Goal: Task Accomplishment & Management: Manage account settings

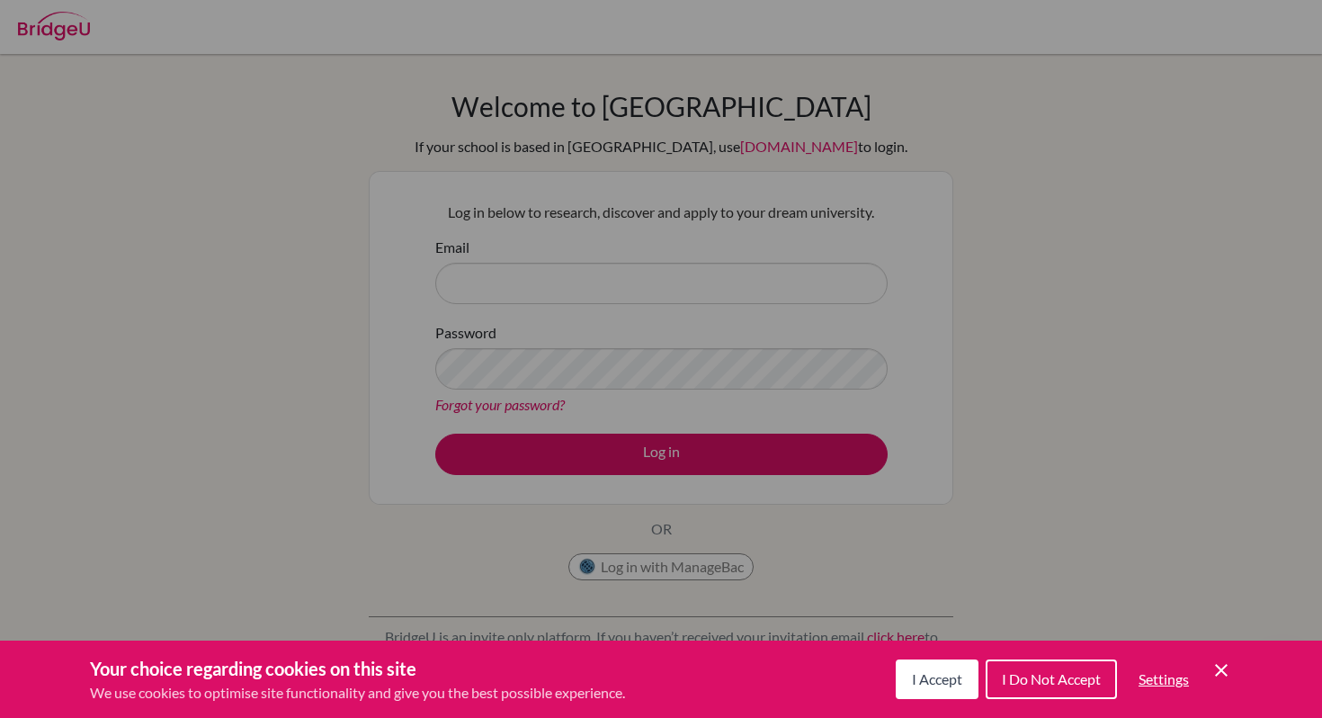
click at [1232, 672] on div "Your choice regarding cookies on this site We use cookies to optimise site func…" at bounding box center [661, 678] width 1322 height 77
click at [1228, 674] on icon "Cookie Control Close Icon" at bounding box center [1221, 670] width 22 height 22
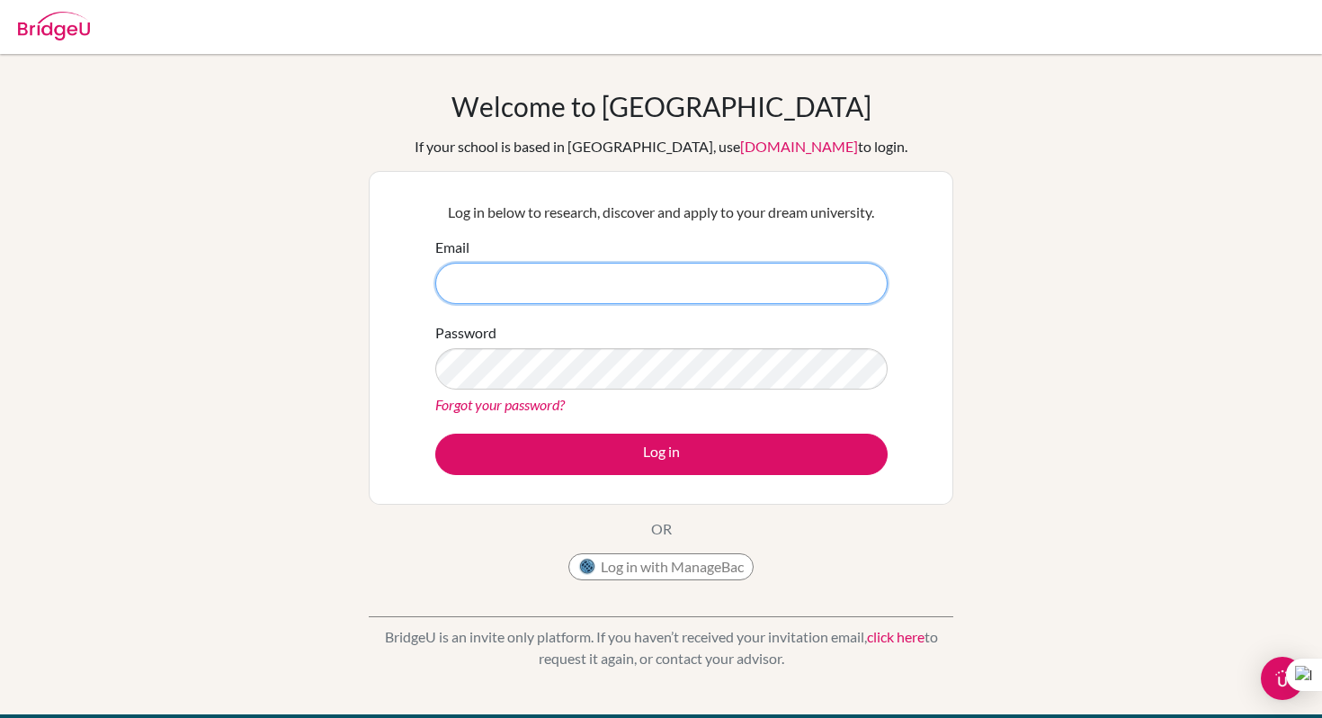
click at [717, 289] on input "Email" at bounding box center [661, 283] width 452 height 41
type input "a.andonie.2026@seish.com"
click at [542, 406] on link "Forgot your password?" at bounding box center [499, 404] width 129 height 17
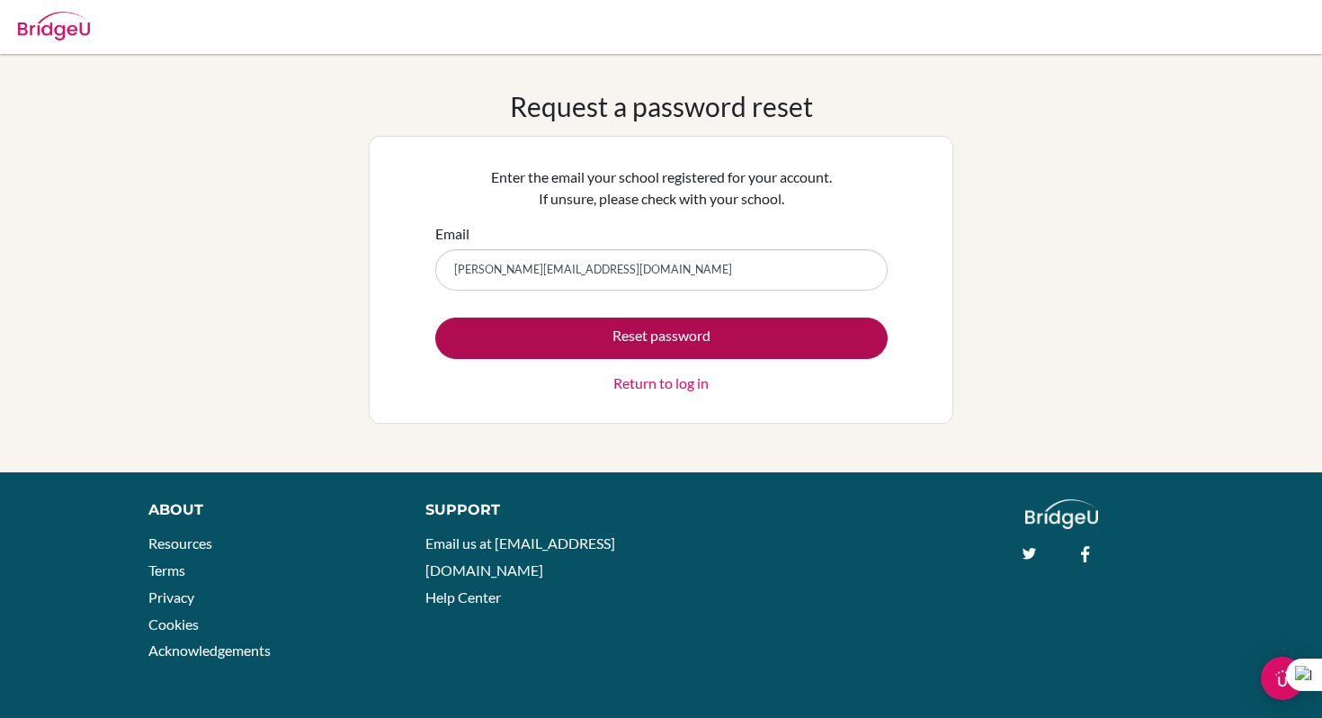
type input "a.andonie.2026@seish.com"
click at [633, 327] on button "Reset password" at bounding box center [661, 337] width 452 height 41
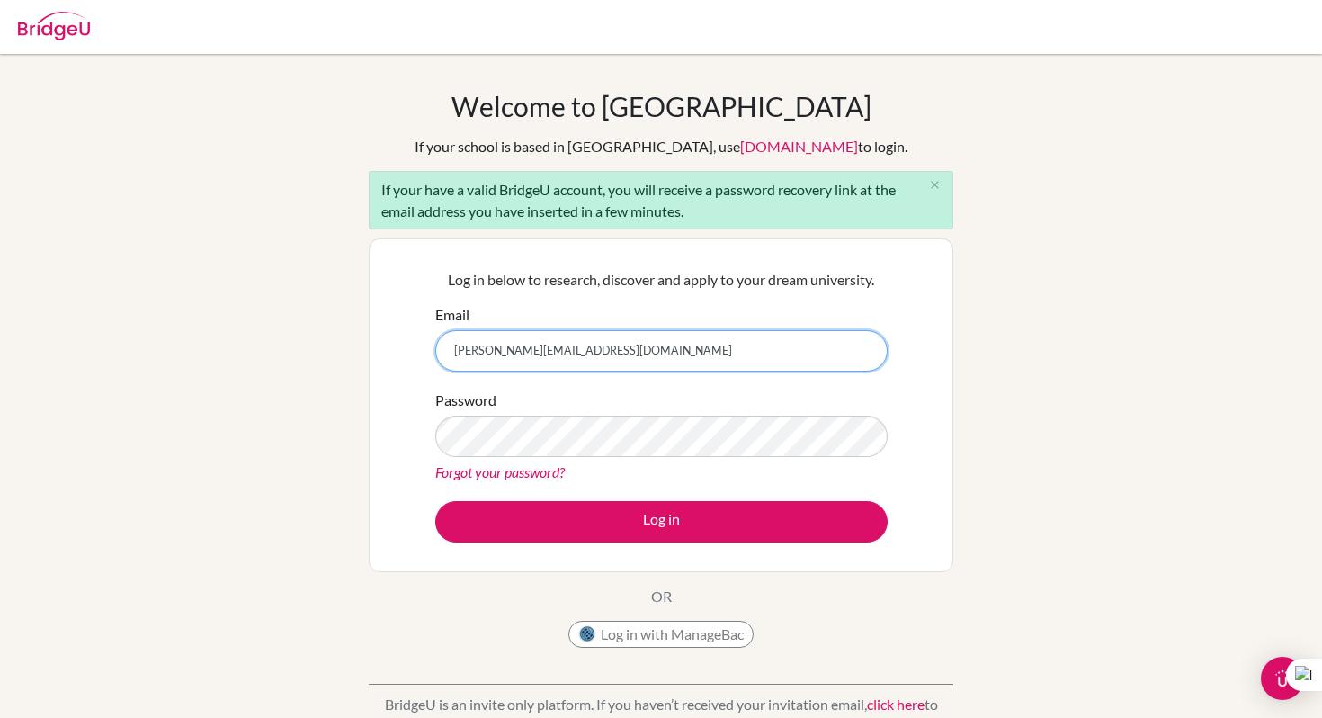
click at [562, 353] on input "[PERSON_NAME][EMAIL_ADDRESS][DOMAIN_NAME]" at bounding box center [661, 350] width 452 height 41
type input "[PERSON_NAME][EMAIL_ADDRESS][DOMAIN_NAME]"
click at [528, 480] on div "Forgot your password?" at bounding box center [661, 472] width 452 height 22
click at [524, 464] on link "Forgot your password?" at bounding box center [499, 471] width 129 height 17
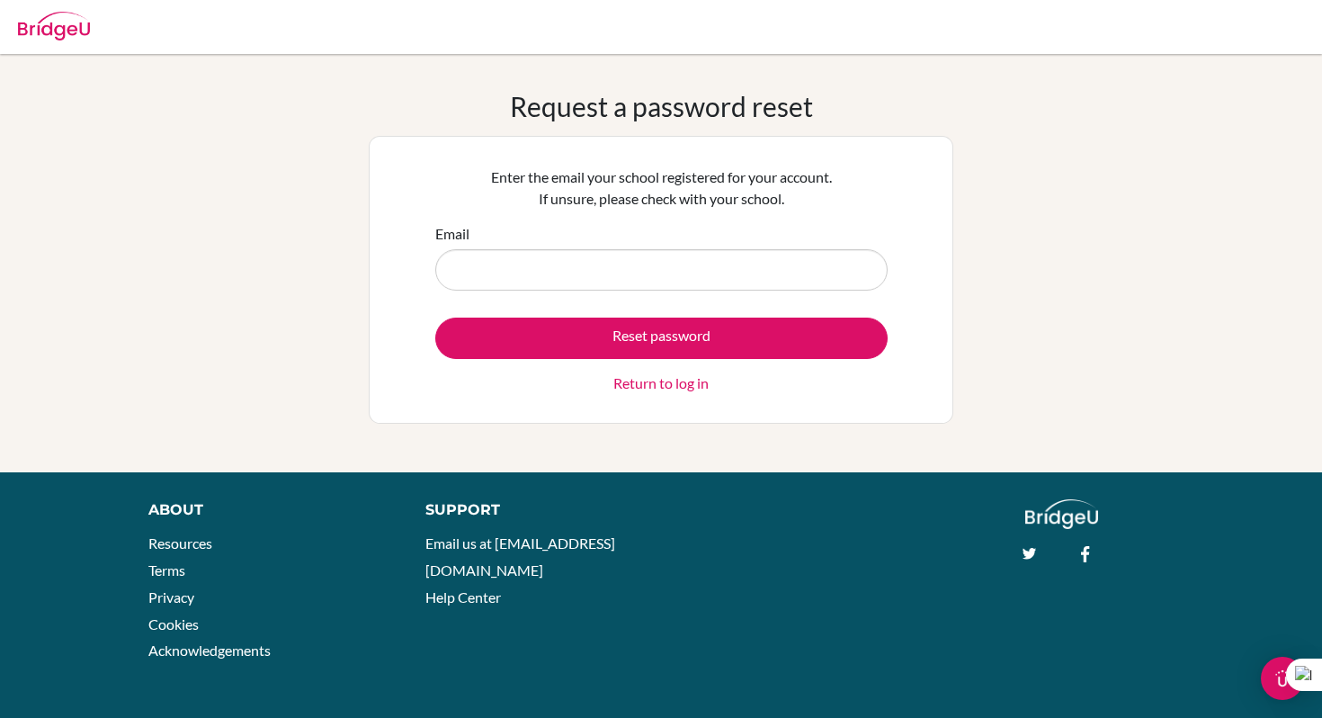
click at [562, 259] on input "Email" at bounding box center [661, 269] width 452 height 41
click at [564, 276] on input "[PERSON_NAME][EMAIL_ADDRESS][DOMAIN_NAME]" at bounding box center [661, 269] width 452 height 41
click at [564, 270] on input "[PERSON_NAME][EMAIL_ADDRESS][DOMAIN_NAME]" at bounding box center [661, 269] width 452 height 41
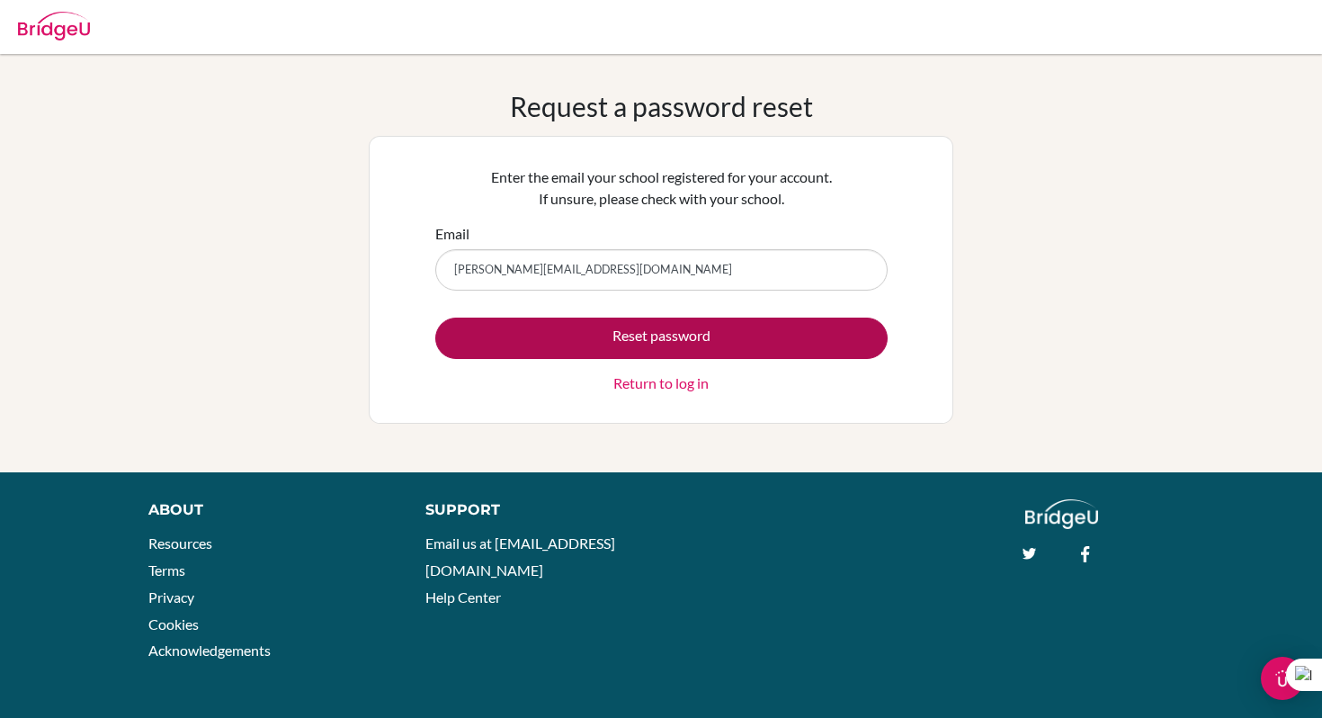
type input "a.andonie.2026@seishn.com"
click at [639, 341] on button "Reset password" at bounding box center [661, 337] width 452 height 41
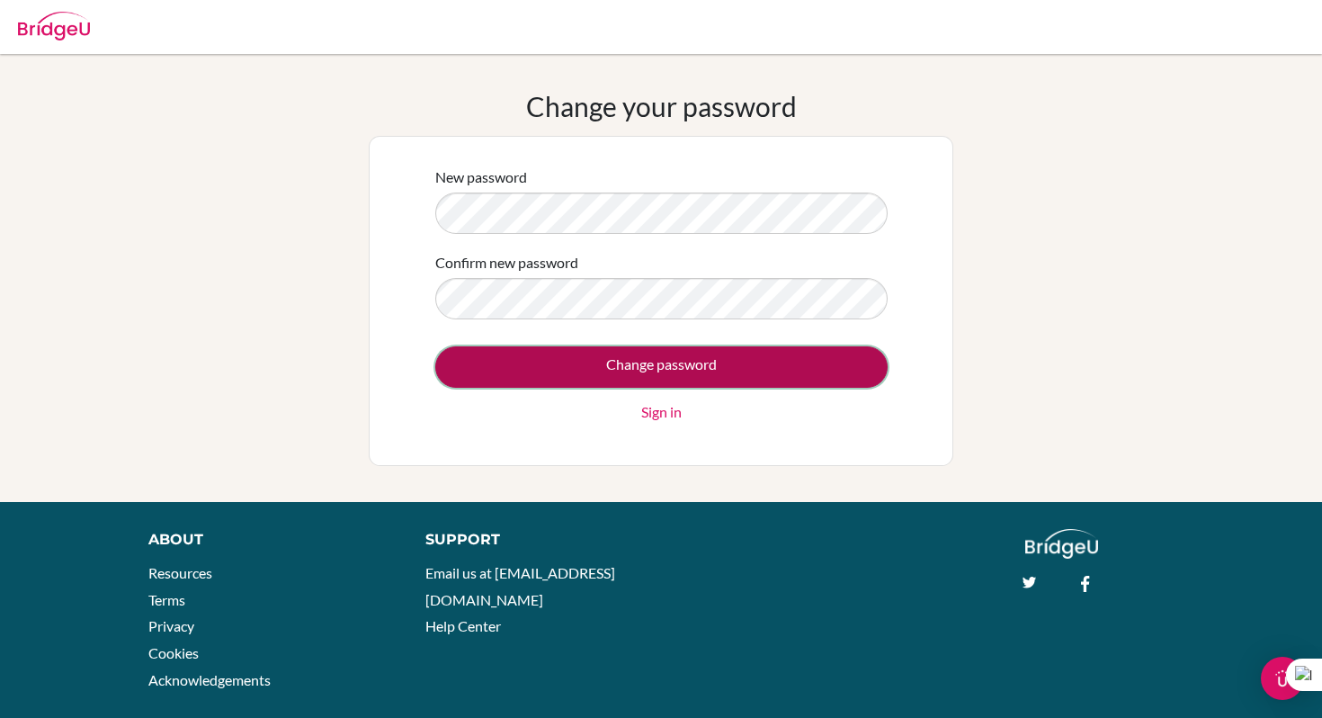
click at [559, 366] on input "Change password" at bounding box center [661, 366] width 452 height 41
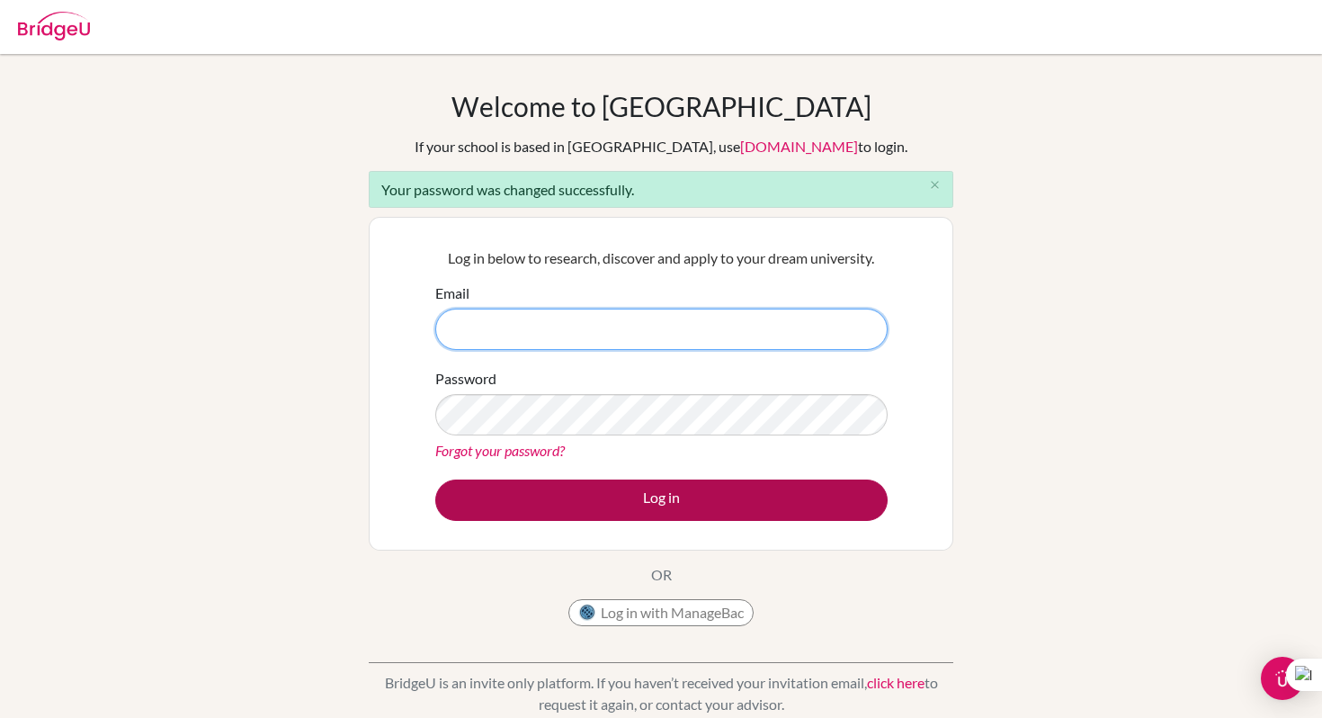
type input "a.andonie.2026@seishn.com"
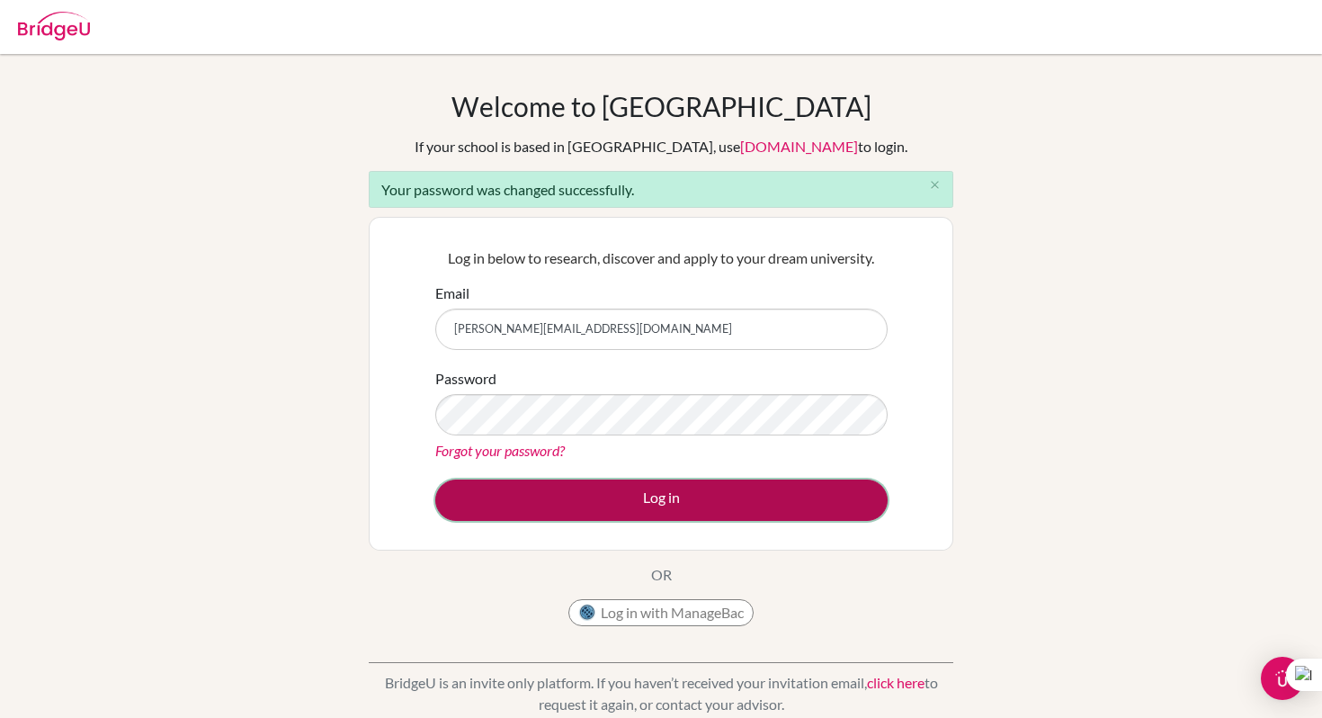
click at [638, 506] on button "Log in" at bounding box center [661, 499] width 452 height 41
